Goal: Information Seeking & Learning: Compare options

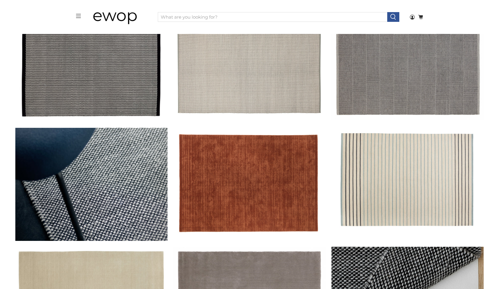
scroll to position [500, 0]
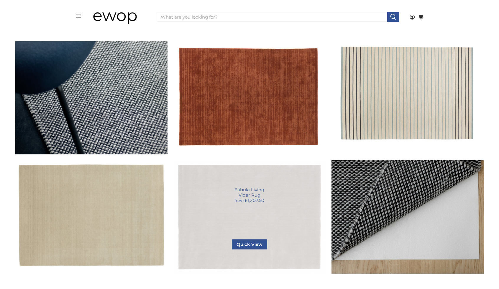
click at [223, 210] on link "Vidar Rug" at bounding box center [250, 216] width 152 height 113
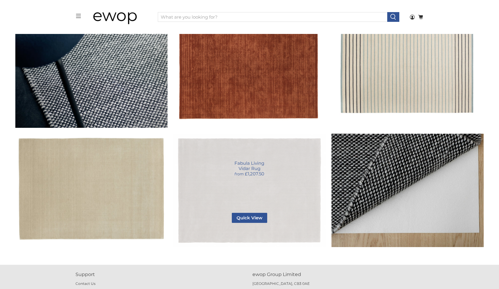
scroll to position [509, 0]
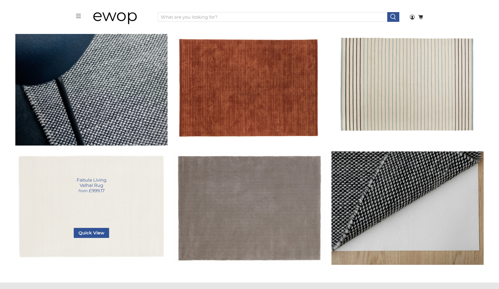
click at [140, 197] on link "Valhal Rug" at bounding box center [91, 205] width 152 height 109
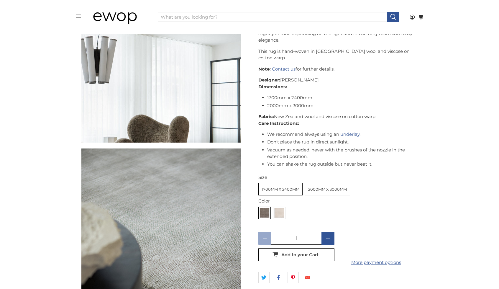
scroll to position [680, 0]
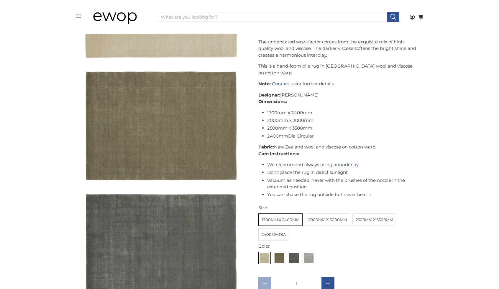
scroll to position [148, 0]
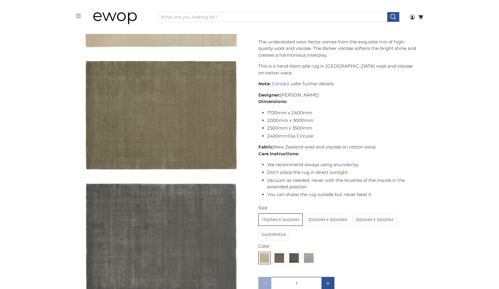
click at [359, 221] on label "2500mm x 3500mm" at bounding box center [374, 220] width 43 height 12
click at [0, 0] on input "2500mm x 3500mm" at bounding box center [0, 0] width 0 height 0
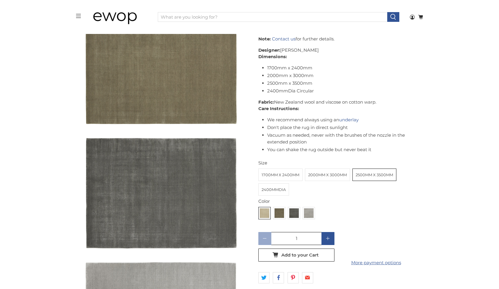
scroll to position [198, 0]
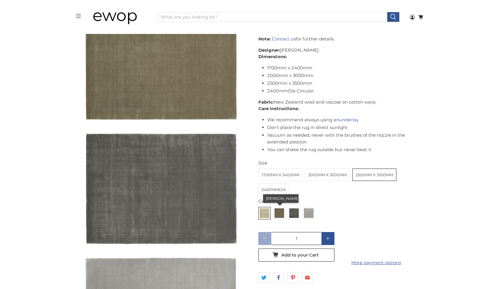
click at [281, 213] on img at bounding box center [279, 212] width 9 height 9
click at [0, 0] on input "radio" at bounding box center [0, 0] width 0 height 0
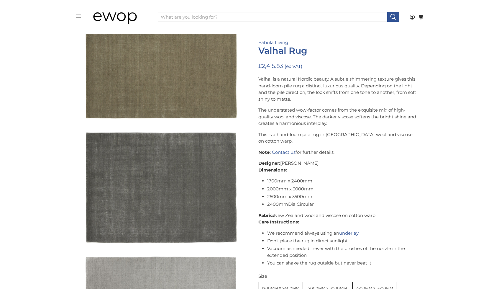
scroll to position [119, 0]
